Goal: Transaction & Acquisition: Purchase product/service

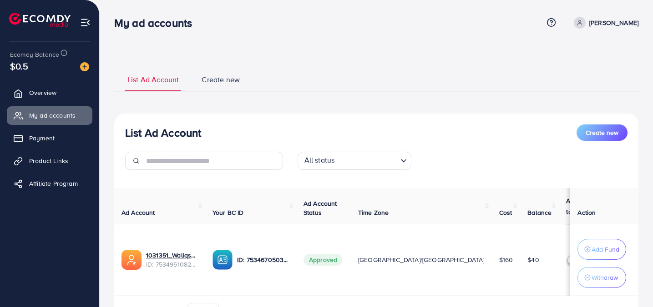
scroll to position [56, 0]
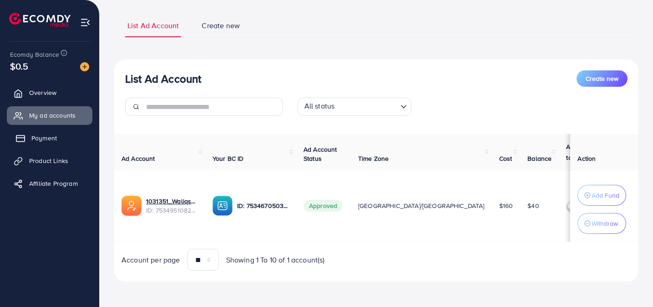
click at [50, 138] on span "Payment" at bounding box center [43, 138] width 25 height 9
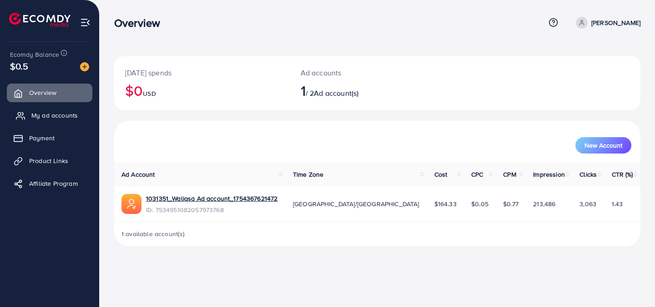
click at [58, 117] on span "My ad accounts" at bounding box center [54, 115] width 46 height 9
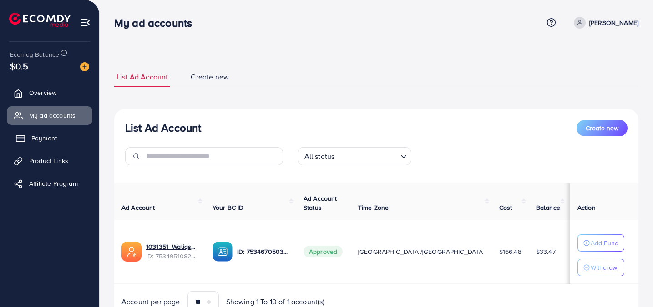
click at [45, 141] on span "Payment" at bounding box center [43, 138] width 25 height 9
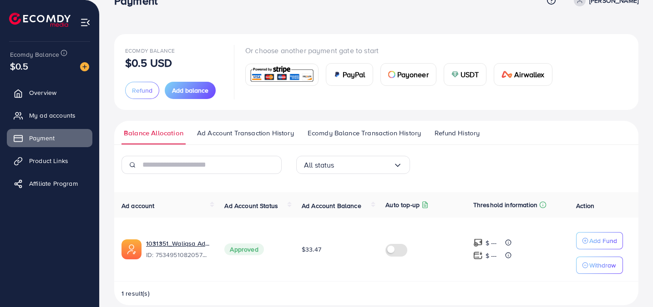
scroll to position [28, 0]
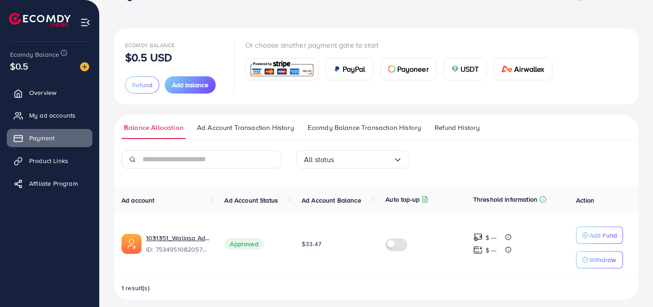
click at [464, 70] on span "USDT" at bounding box center [469, 69] width 19 height 11
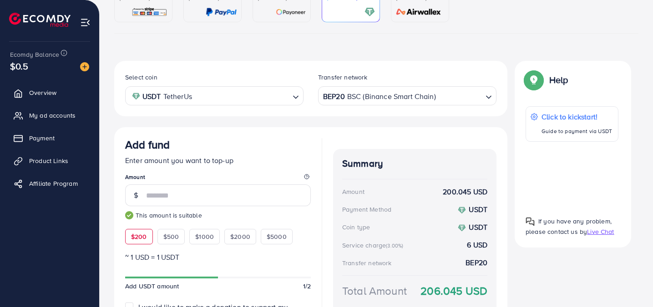
scroll to position [111, 0]
type input "***"
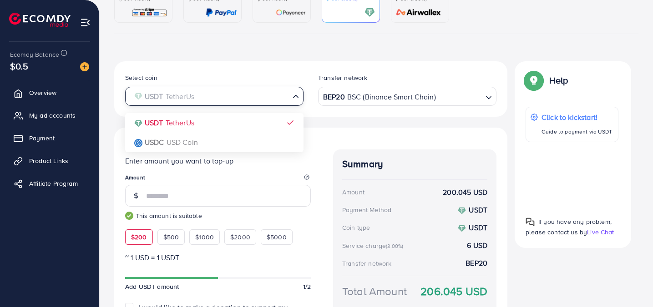
click at [293, 100] on icon "Search for option" at bounding box center [295, 96] width 9 height 9
click at [295, 71] on div "Select coin USDT TetherUs Loading... USDT TetherUs USDC USD Coin Transfer netwo…" at bounding box center [310, 88] width 393 height 55
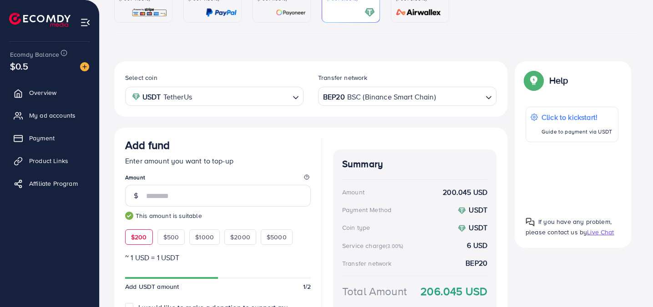
click at [484, 92] on div "Loading..." at bounding box center [489, 96] width 13 height 16
click at [486, 93] on icon "Search for option" at bounding box center [488, 97] width 9 height 9
click at [482, 99] on div "BEP20 BSC (Binance Smart Chain)" at bounding box center [401, 96] width 161 height 16
click at [492, 72] on div "Select coin USDT TetherUs Loading... Transfer network BEP20 BSC (Binance Smart …" at bounding box center [311, 89] width 386 height 34
click at [479, 96] on input "Search for option" at bounding box center [459, 97] width 45 height 14
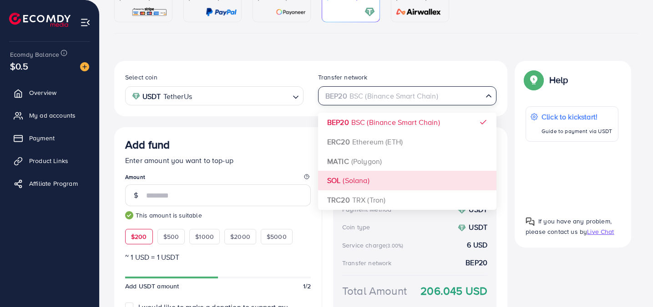
scroll to position [101, 0]
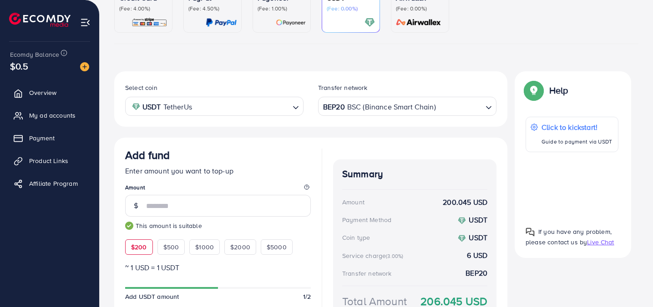
click at [486, 82] on div "Select coin USDT TetherUs Loading... Transfer network BEP20 BSC (Binance Smart …" at bounding box center [311, 99] width 386 height 34
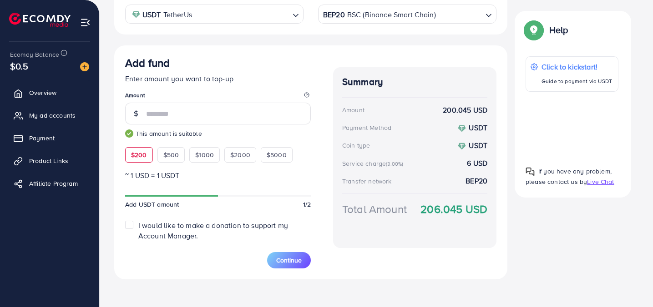
scroll to position [199, 0]
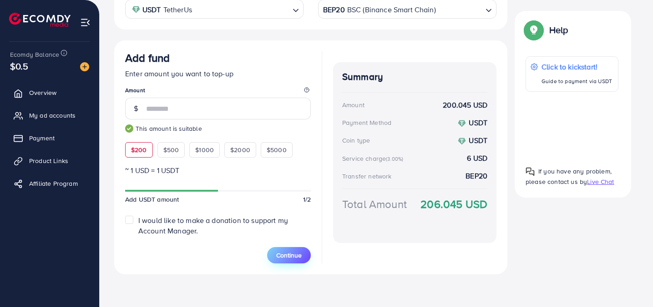
click at [292, 256] on span "Continue" at bounding box center [288, 255] width 25 height 9
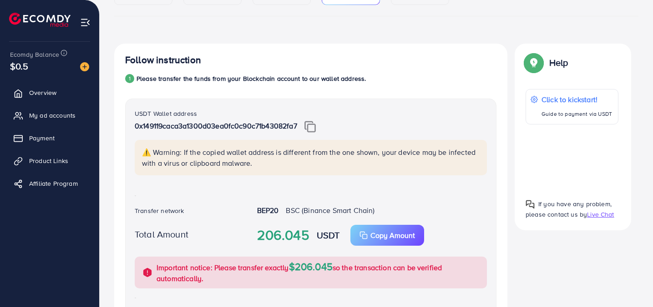
scroll to position [130, 0]
click at [313, 124] on img at bounding box center [309, 126] width 11 height 12
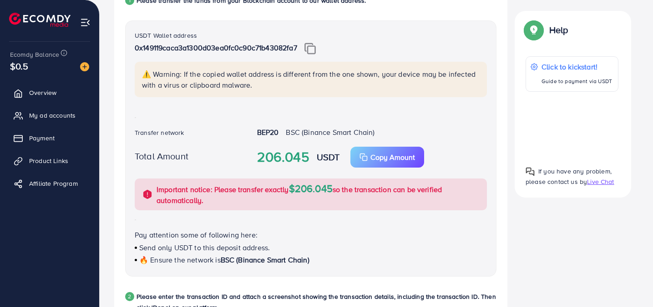
scroll to position [211, 0]
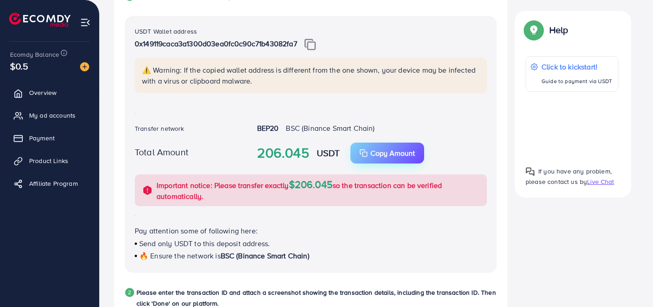
click at [384, 155] on p "Copy Amount" at bounding box center [392, 153] width 45 height 11
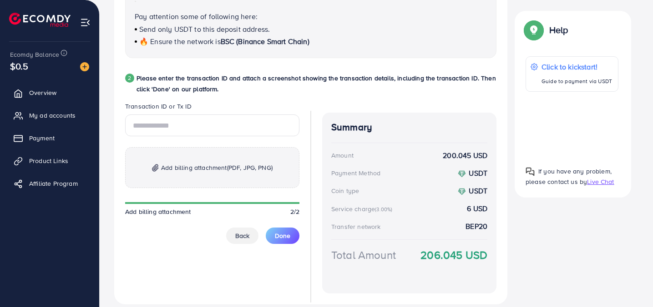
scroll to position [428, 0]
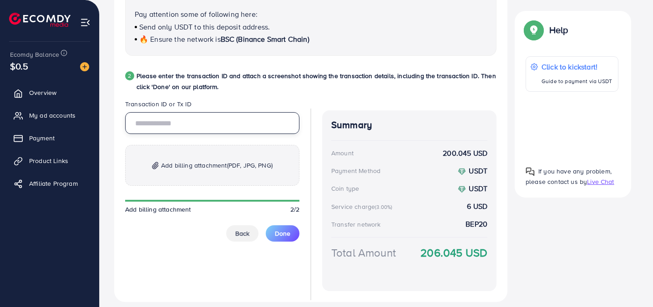
click at [191, 126] on input "text" at bounding box center [212, 123] width 174 height 22
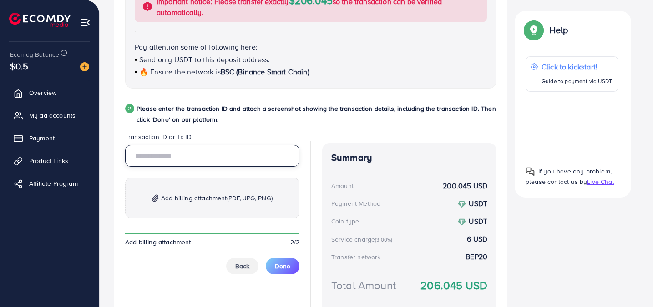
scroll to position [396, 0]
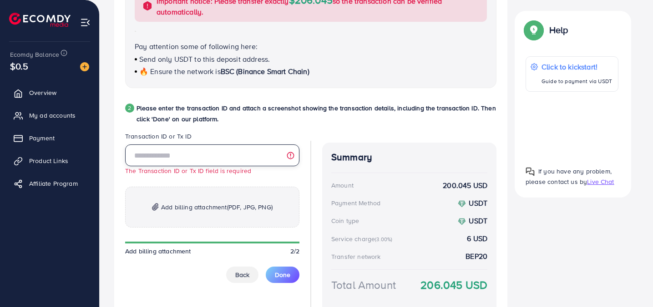
paste input "**********"
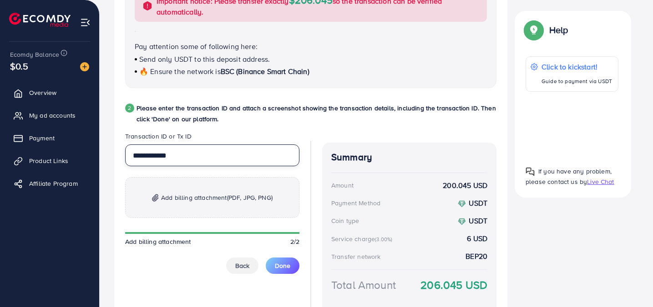
type input "**********"
click at [156, 198] on img at bounding box center [155, 198] width 7 height 8
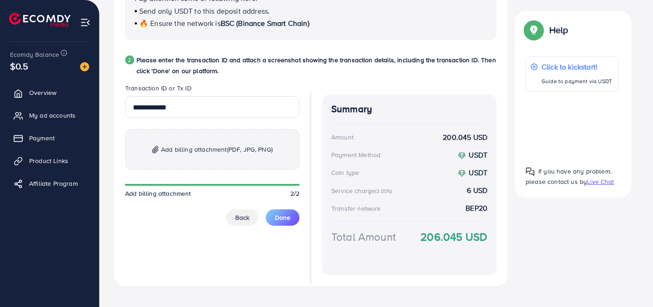
scroll to position [448, 0]
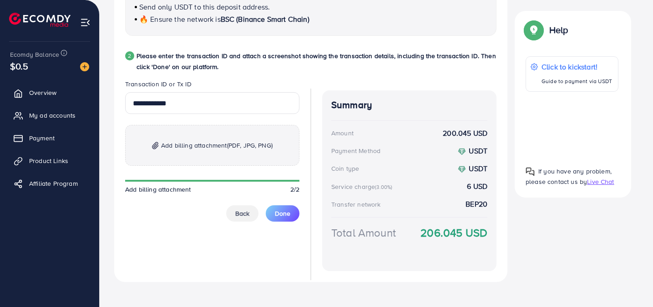
click at [196, 145] on span "Add billing attachment (PDF, JPG, PNG)" at bounding box center [216, 145] width 111 height 11
click at [209, 141] on span "Add billing attachment (PDF, JPG, PNG)" at bounding box center [216, 145] width 111 height 11
click at [217, 149] on span "Add billing attachment (PDF, JPG, PNG)" at bounding box center [216, 145] width 111 height 11
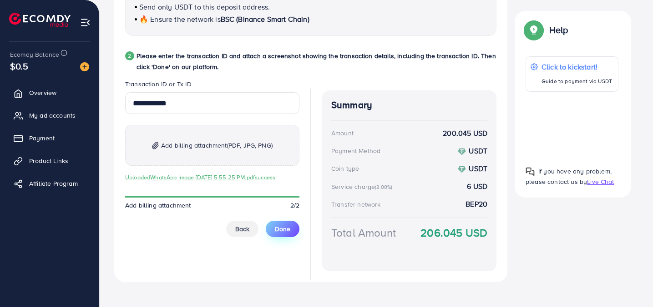
click at [281, 234] on span "Done" at bounding box center [282, 229] width 15 height 9
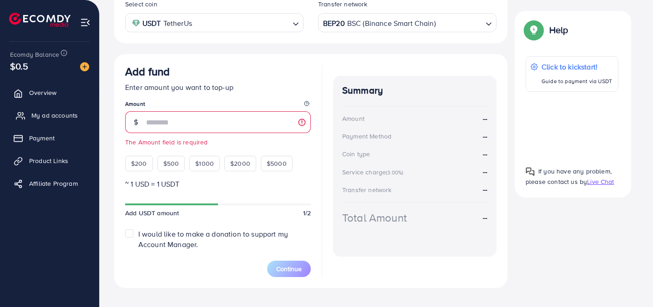
scroll to position [186, 0]
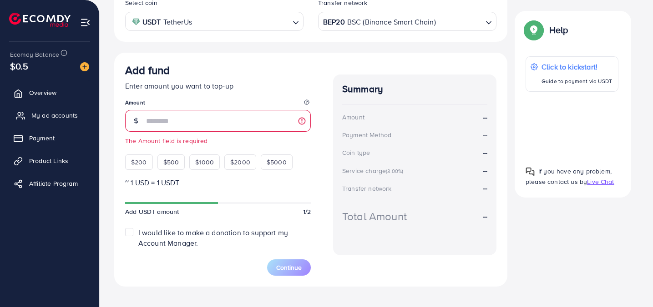
click at [62, 117] on span "My ad accounts" at bounding box center [54, 115] width 46 height 9
